Goal: Information Seeking & Learning: Learn about a topic

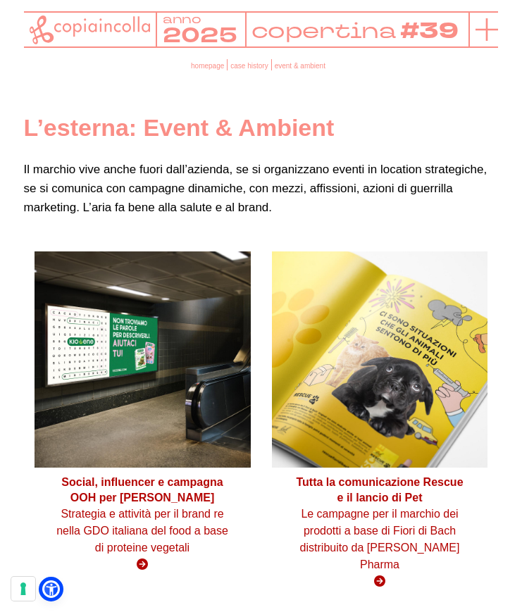
click at [484, 27] on icon at bounding box center [486, 29] width 23 height 23
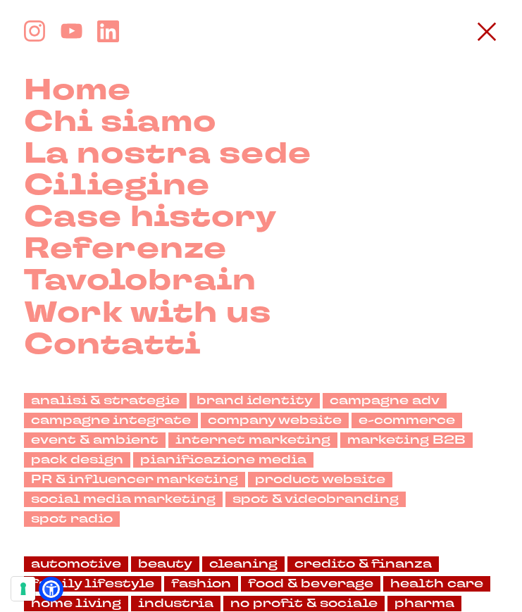
scroll to position [184, 0]
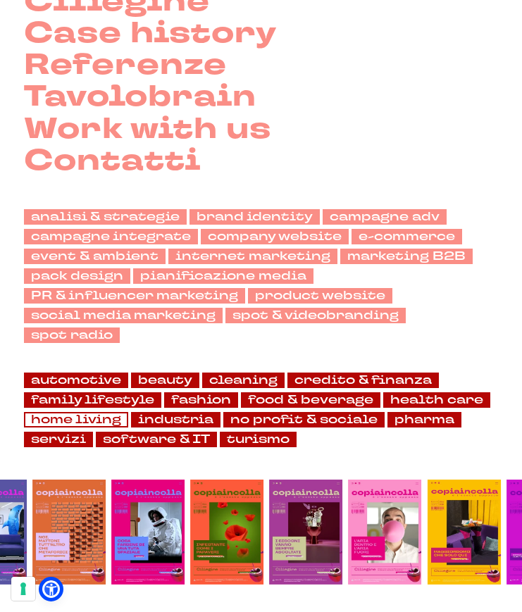
click at [105, 414] on link "home living" at bounding box center [76, 420] width 104 height 16
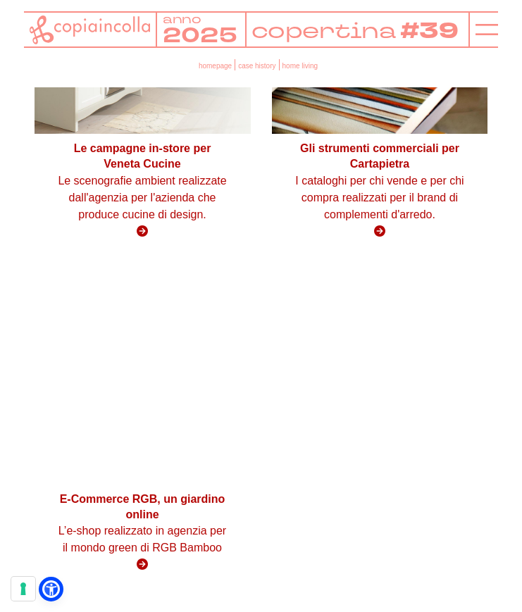
click at [144, 149] on strong "Le campagne in-store per Veneta Cucine" at bounding box center [142, 155] width 137 height 27
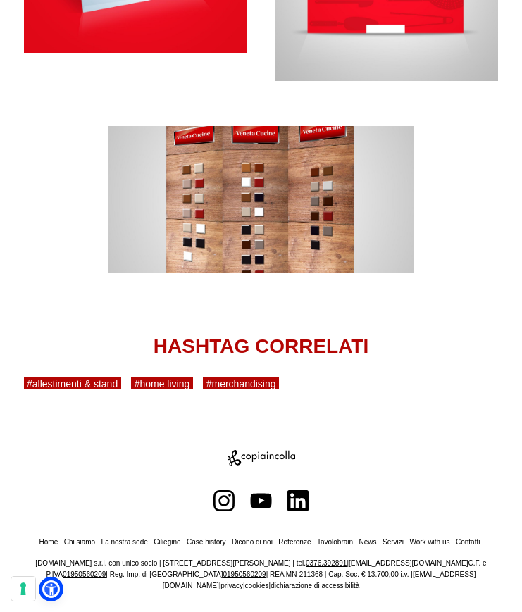
scroll to position [2008, 0]
